Goal: Task Accomplishment & Management: Use online tool/utility

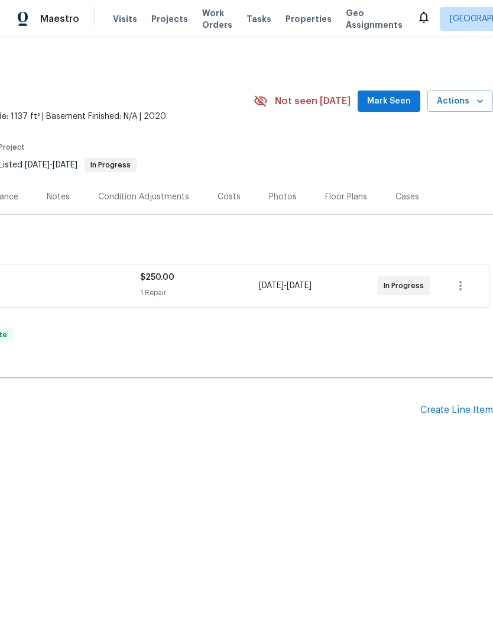
scroll to position [0, 175]
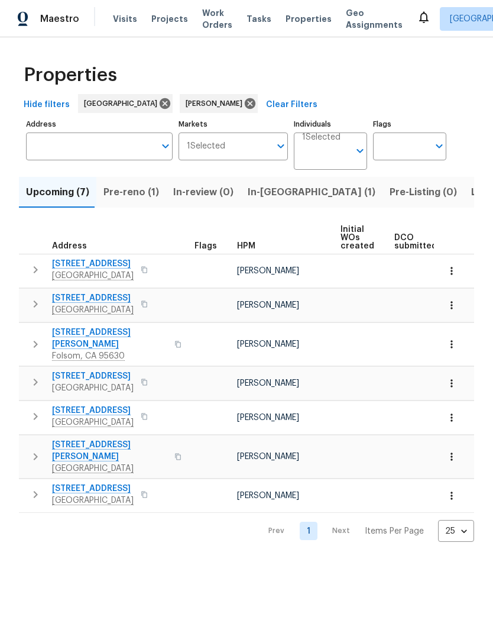
click at [143, 196] on span "Pre-reno (1)" at bounding box center [131, 192] width 56 height 17
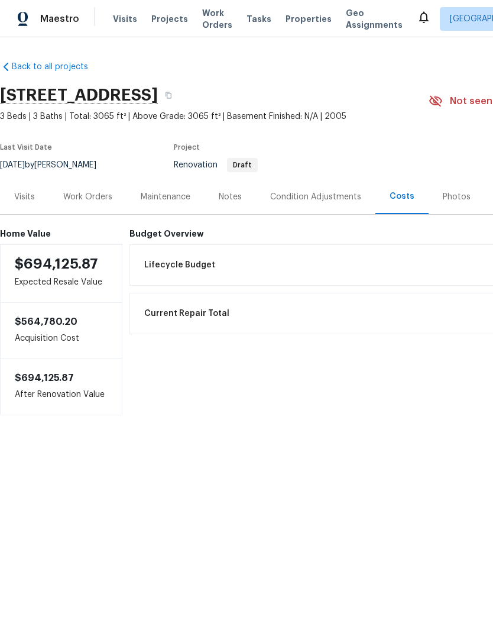
click at [98, 194] on div "Work Orders" at bounding box center [87, 197] width 49 height 12
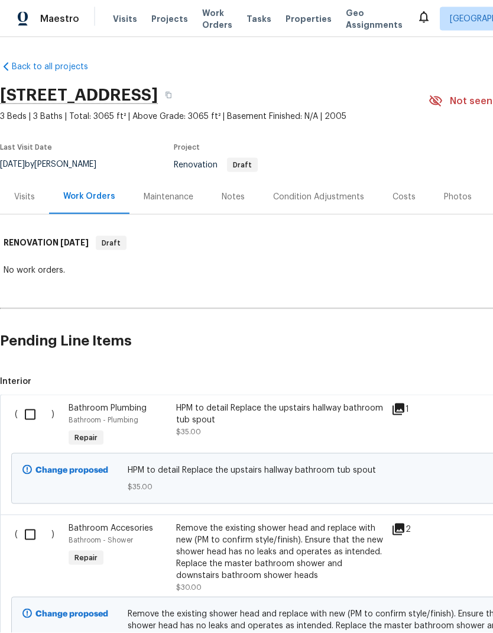
click at [31, 406] on input "checkbox" at bounding box center [35, 414] width 34 height 25
checkbox input "true"
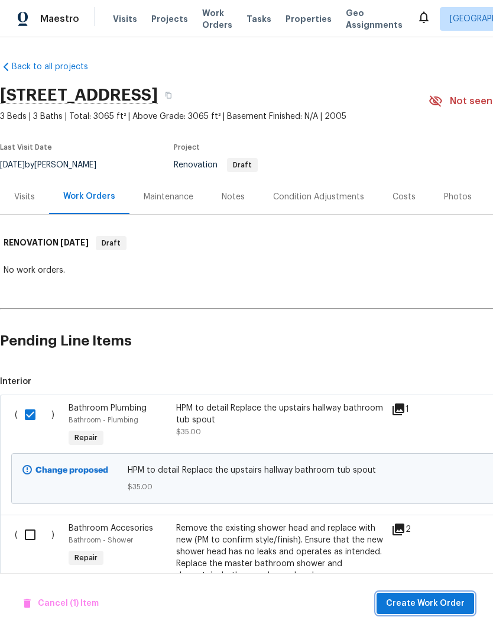
click at [430, 604] on span "Create Work Order" at bounding box center [425, 603] width 79 height 15
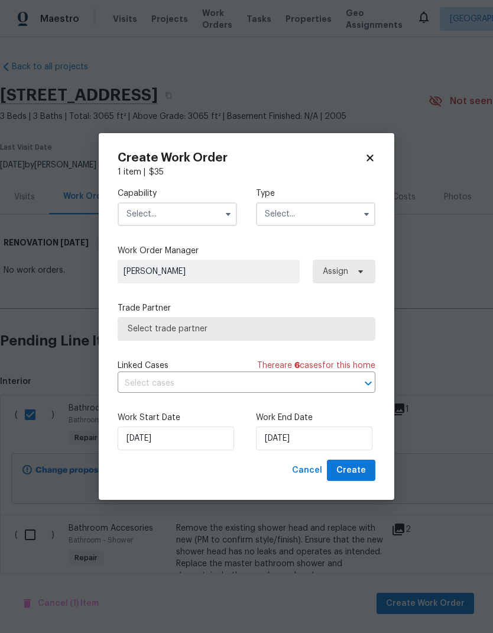
click at [213, 212] on input "text" at bounding box center [177, 214] width 119 height 24
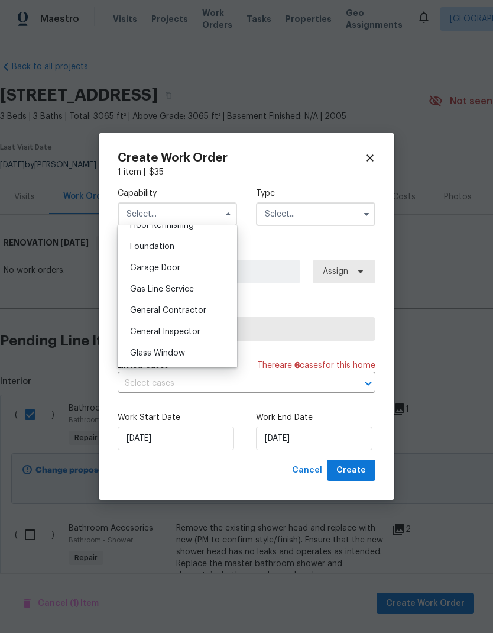
scroll to position [498, 0]
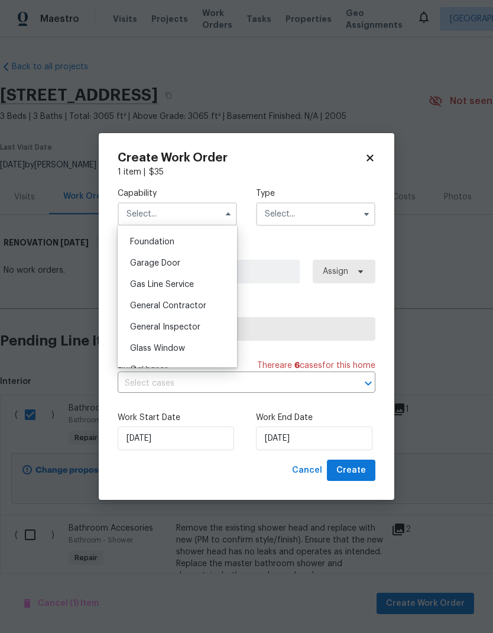
click at [205, 306] on div "General Contractor" at bounding box center [178, 305] width 114 height 21
type input "General Contractor"
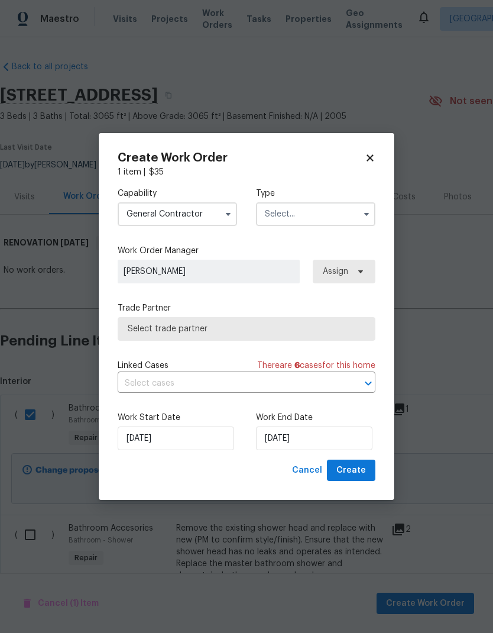
click at [329, 209] on input "text" at bounding box center [315, 214] width 119 height 24
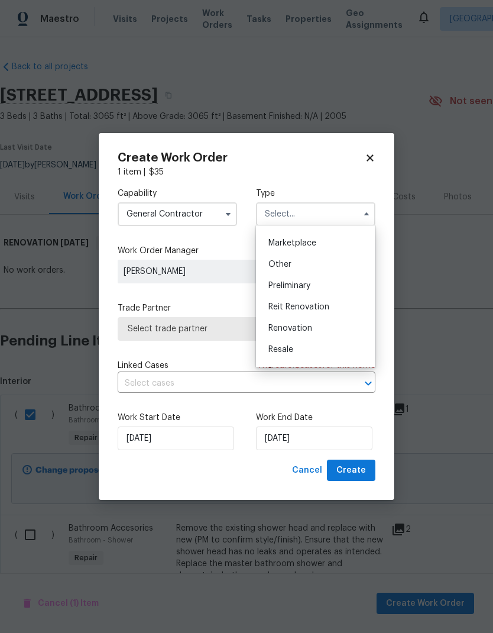
scroll to position [211, 0]
click at [309, 332] on div "Renovation" at bounding box center [316, 325] width 114 height 21
type input "Renovation"
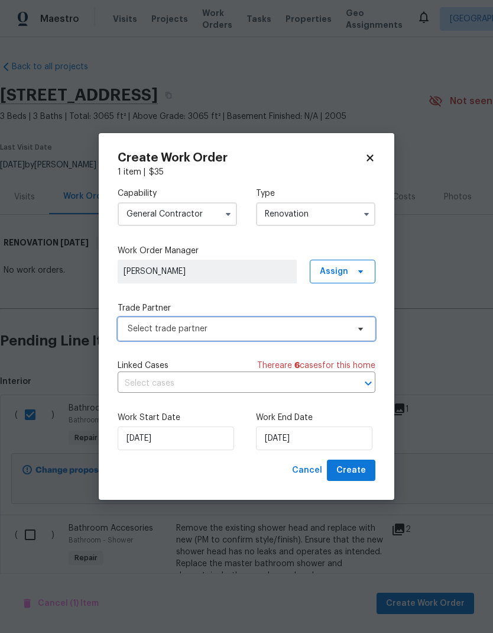
click at [336, 328] on span "Select trade partner" at bounding box center [238, 329] width 221 height 12
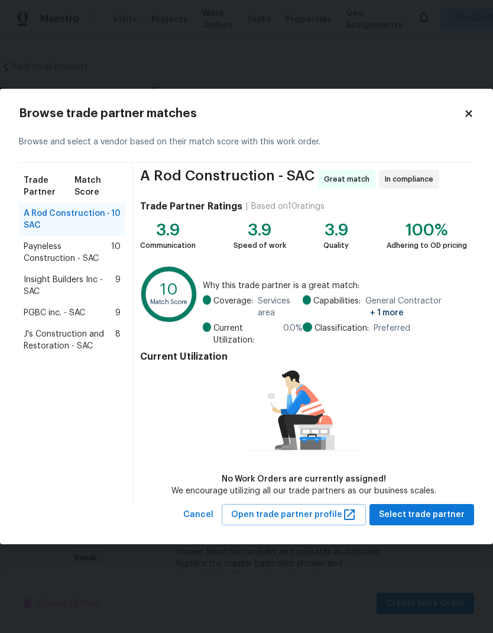
click at [85, 259] on span "Payneless Construction - SAC" at bounding box center [67, 253] width 87 height 24
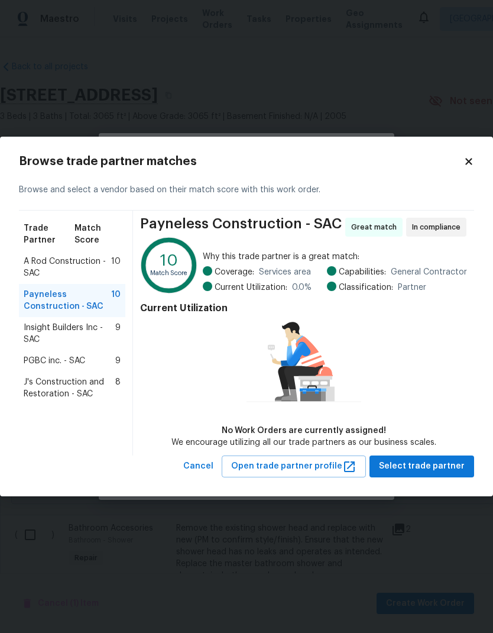
click at [44, 341] on span "Insight Builders Inc - SAC" at bounding box center [70, 334] width 92 height 24
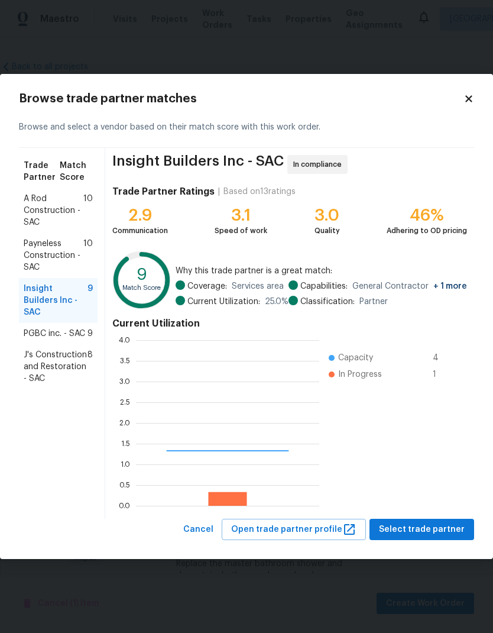
scroll to position [166, 183]
click at [41, 328] on span "PGBC inc. - SAC" at bounding box center [54, 334] width 61 height 12
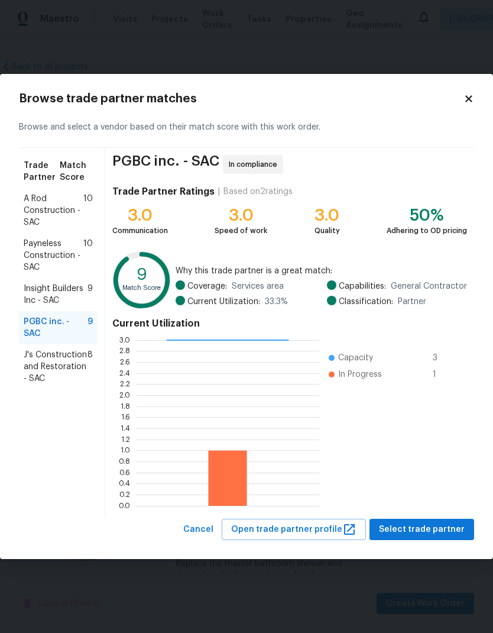
click at [41, 349] on span "J's Construction and Restoration - SAC" at bounding box center [56, 366] width 64 height 35
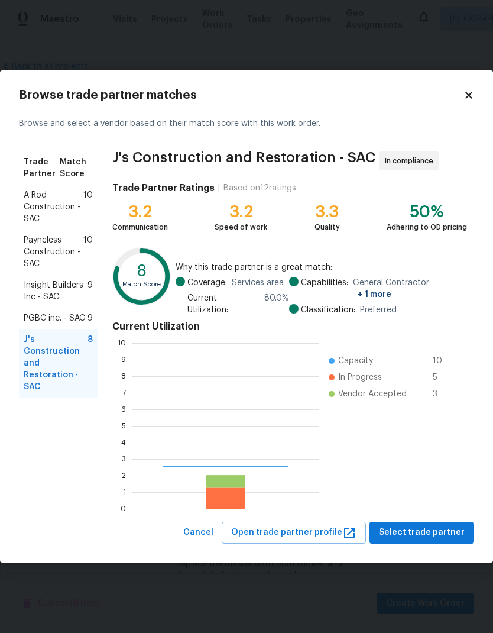
scroll to position [166, 187]
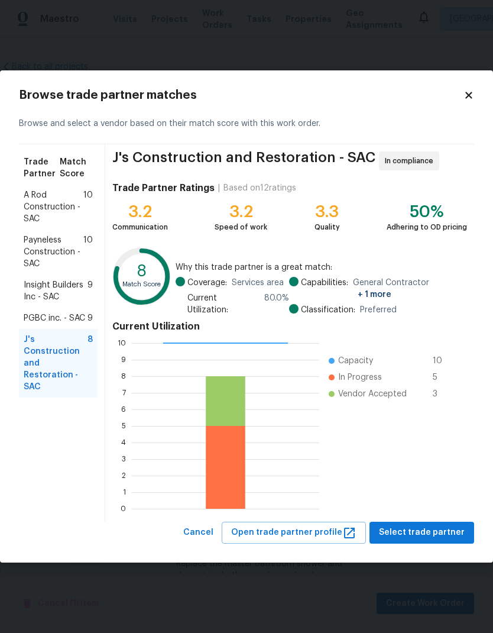
click at [40, 210] on span "A Rod Construction - SAC" at bounding box center [54, 206] width 60 height 35
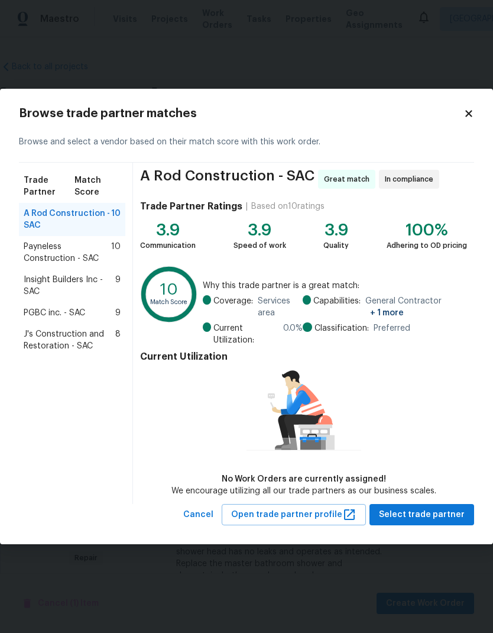
click at [41, 258] on span "Payneless Construction - SAC" at bounding box center [67, 253] width 87 height 24
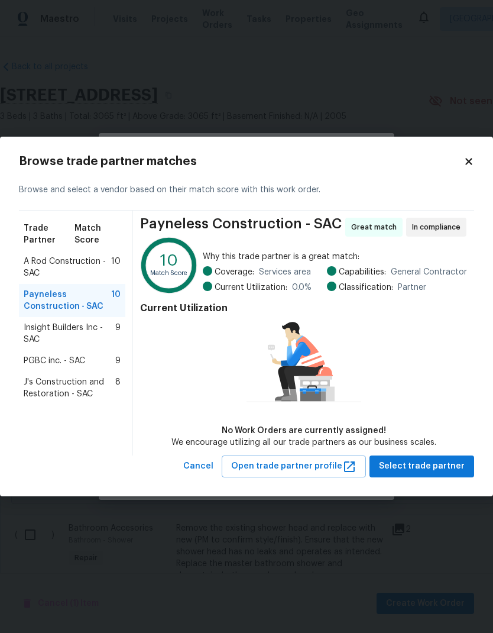
click at [54, 330] on span "Insight Builders Inc - SAC" at bounding box center [70, 334] width 92 height 24
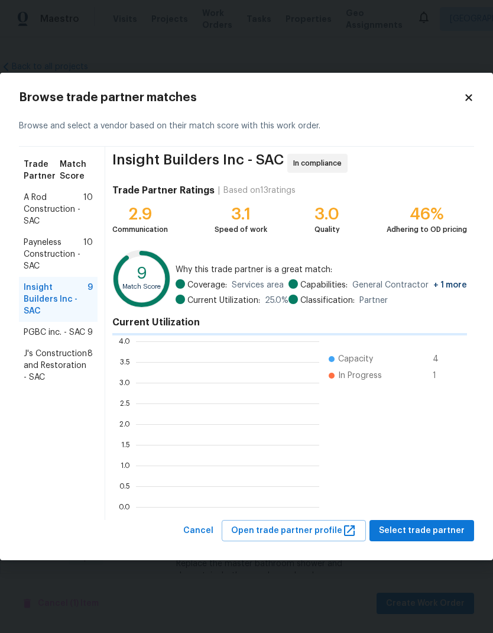
scroll to position [166, 183]
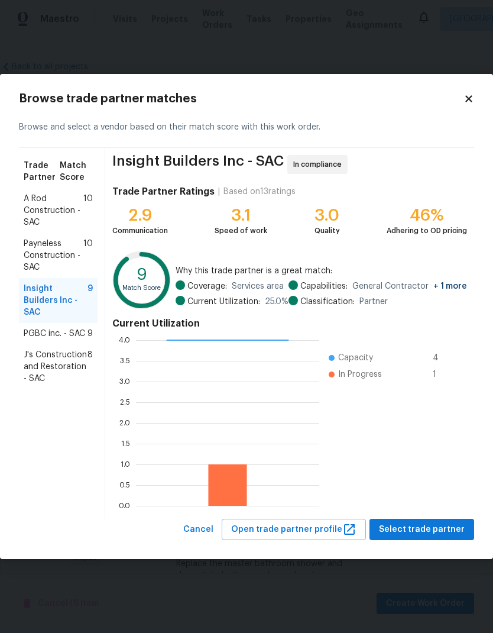
click at [48, 205] on span "A Rod Construction - SAC" at bounding box center [54, 210] width 60 height 35
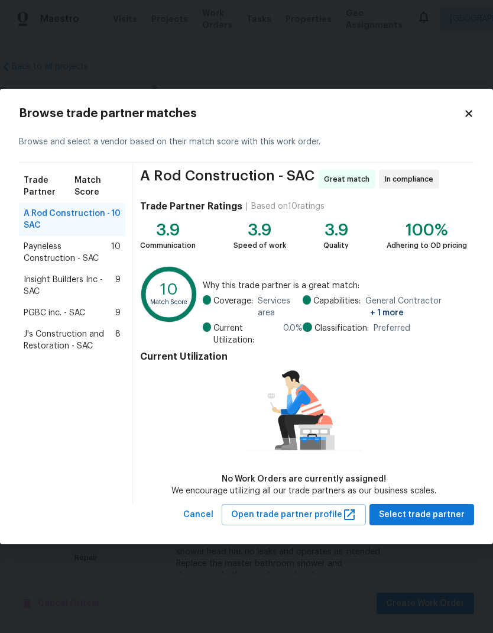
click at [470, 109] on icon at bounding box center [468, 113] width 11 height 11
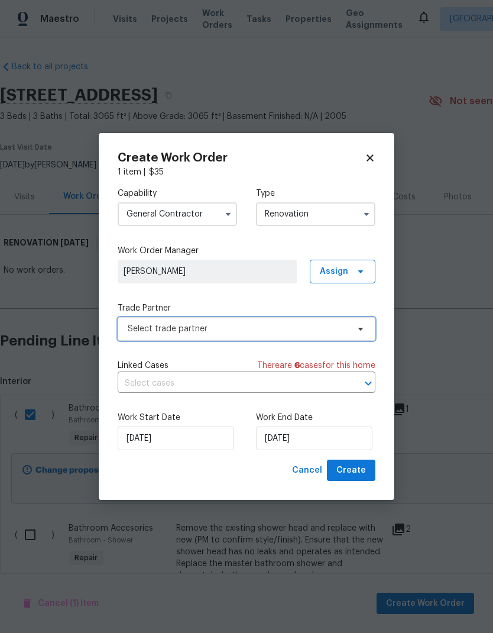
checkbox input "false"
